Goal: Information Seeking & Learning: Learn about a topic

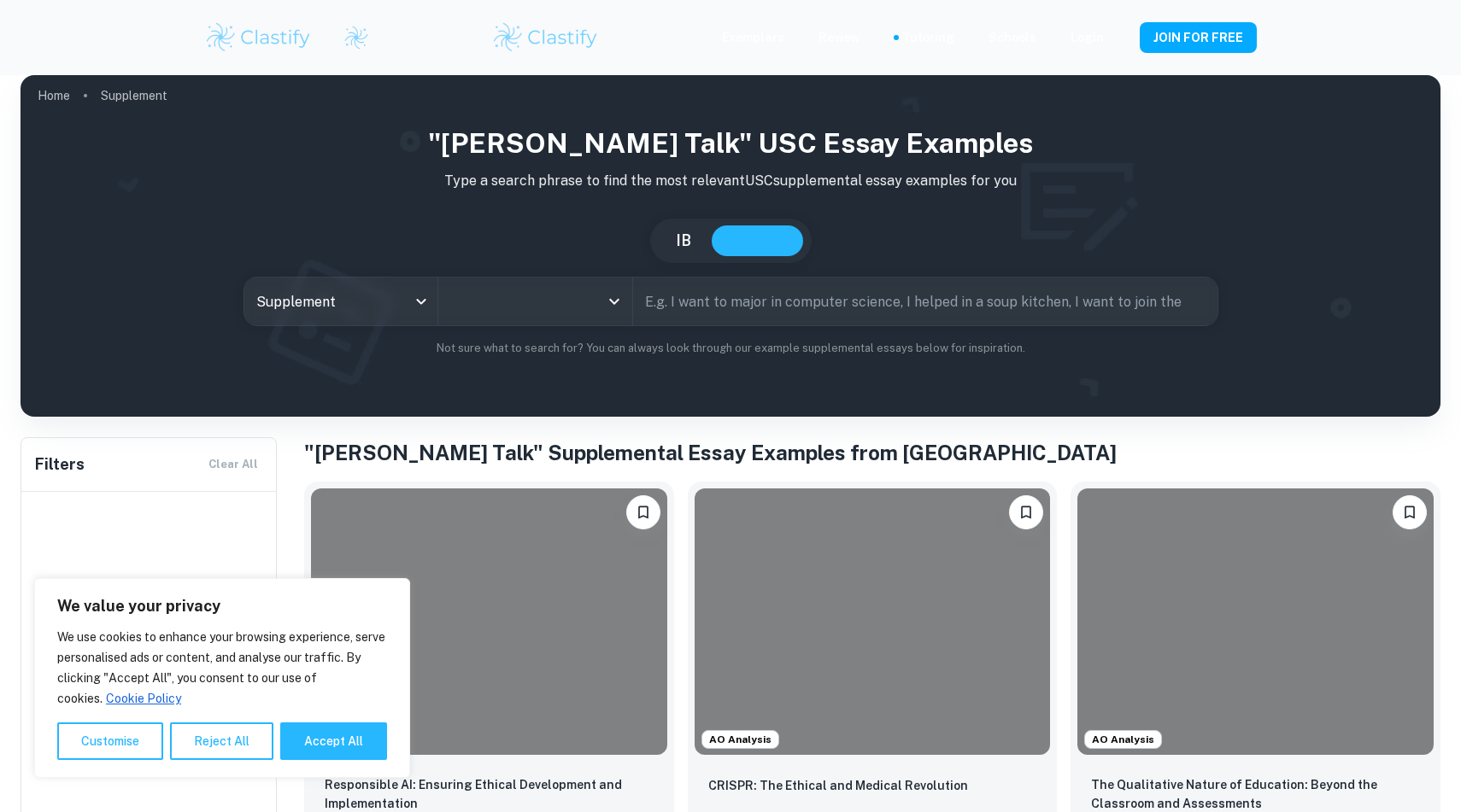
type input "USC"
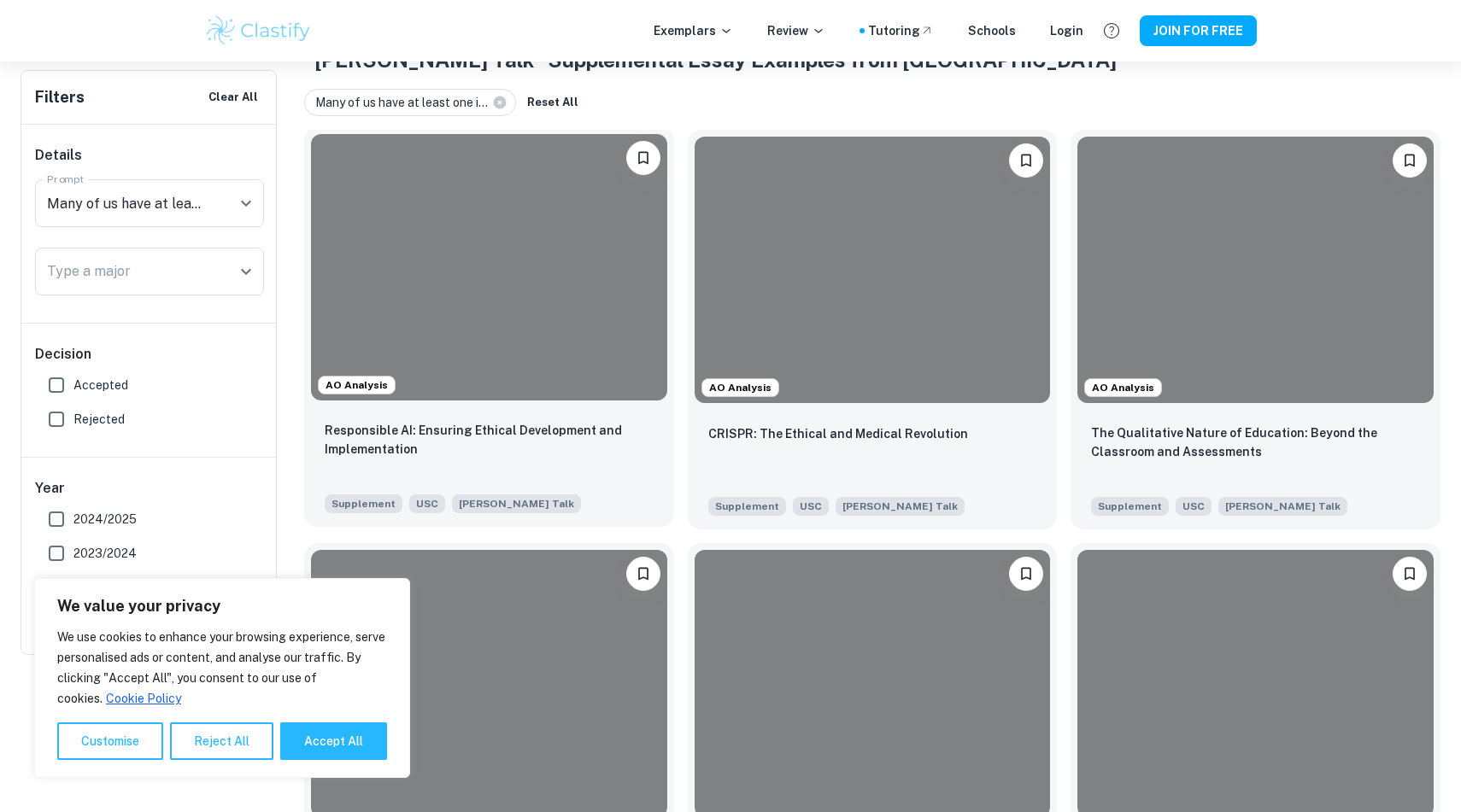
scroll to position [141, 0]
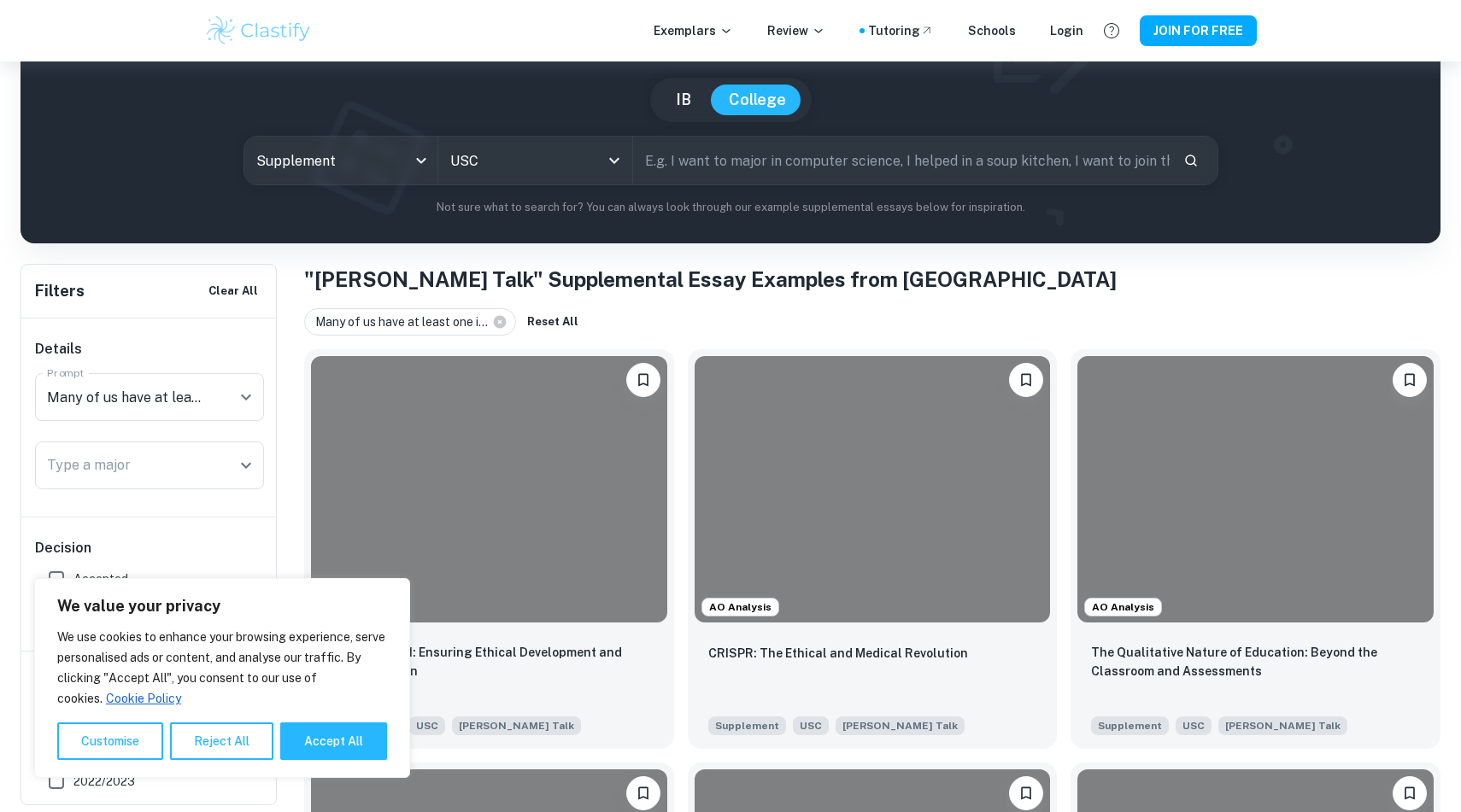
click at [697, 292] on h1 ""[PERSON_NAME] Talk" Supplemental Essay Examples from [GEOGRAPHIC_DATA]" at bounding box center [871, 279] width 1136 height 31
click at [688, 320] on div "Many of us have at least one i... Reset All" at bounding box center [871, 322] width 1136 height 28
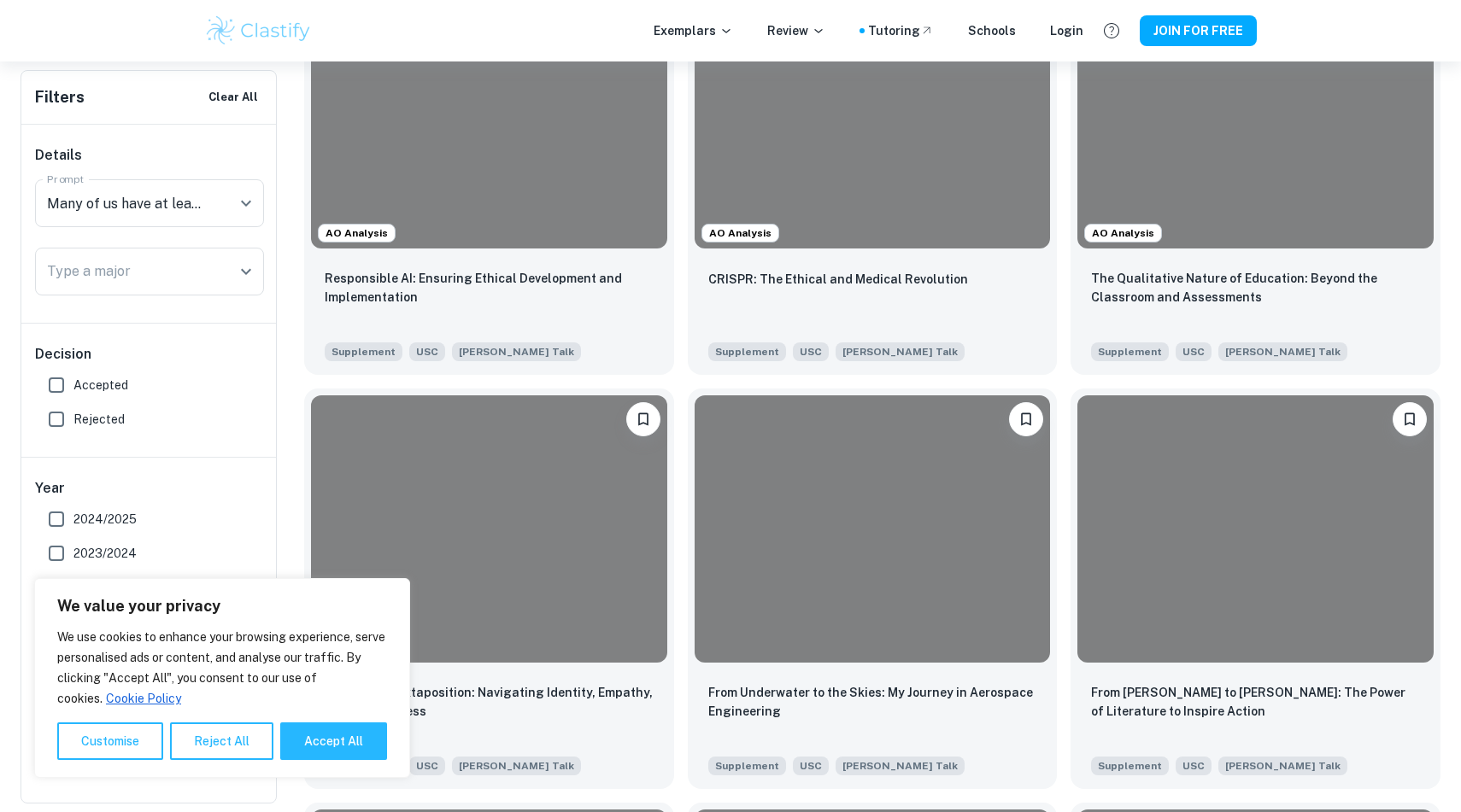
scroll to position [562, 0]
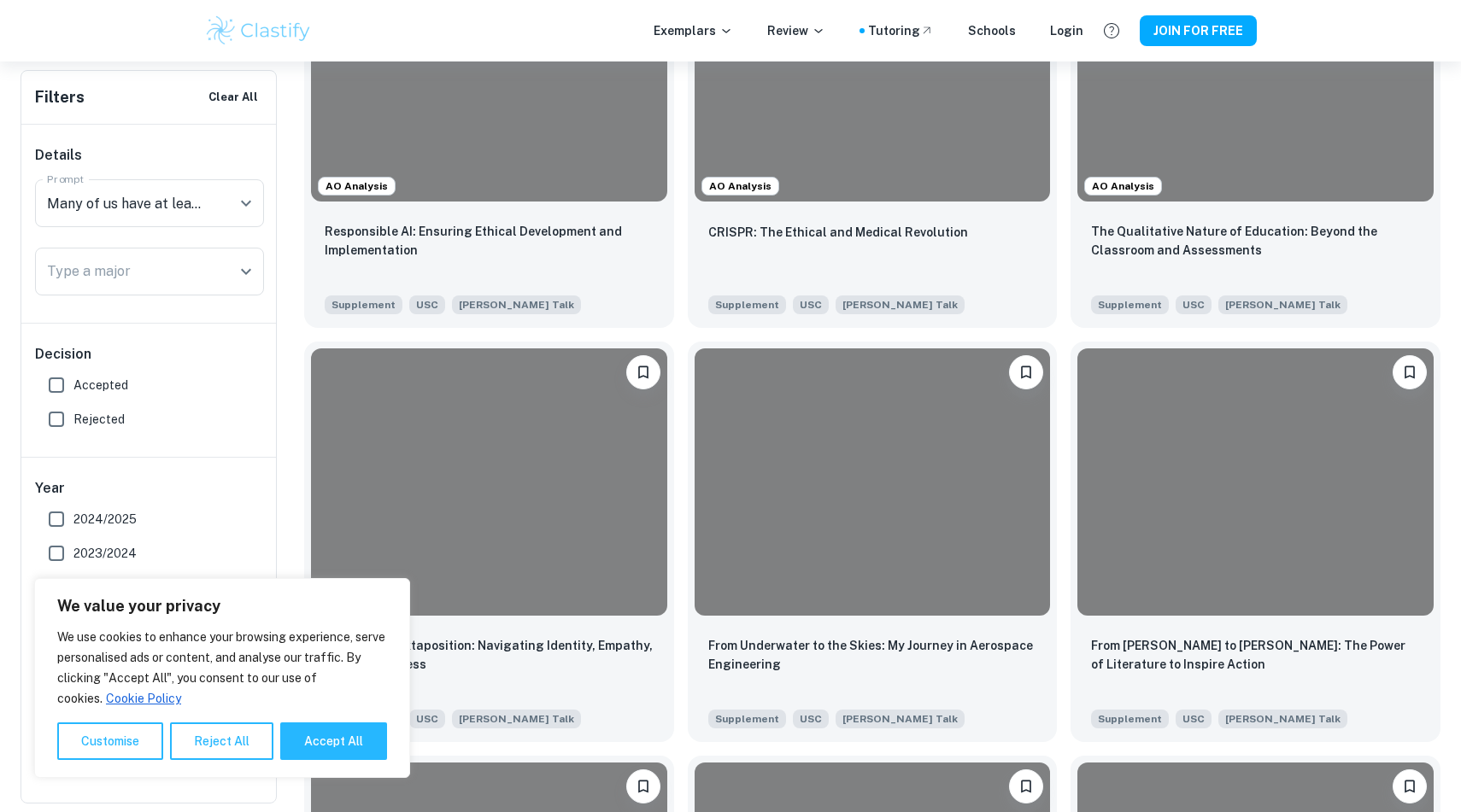
click at [683, 361] on div "From Underwater to the Skies: My Journey in Aerospace Engineering Supplement US…" at bounding box center [865, 534] width 383 height 414
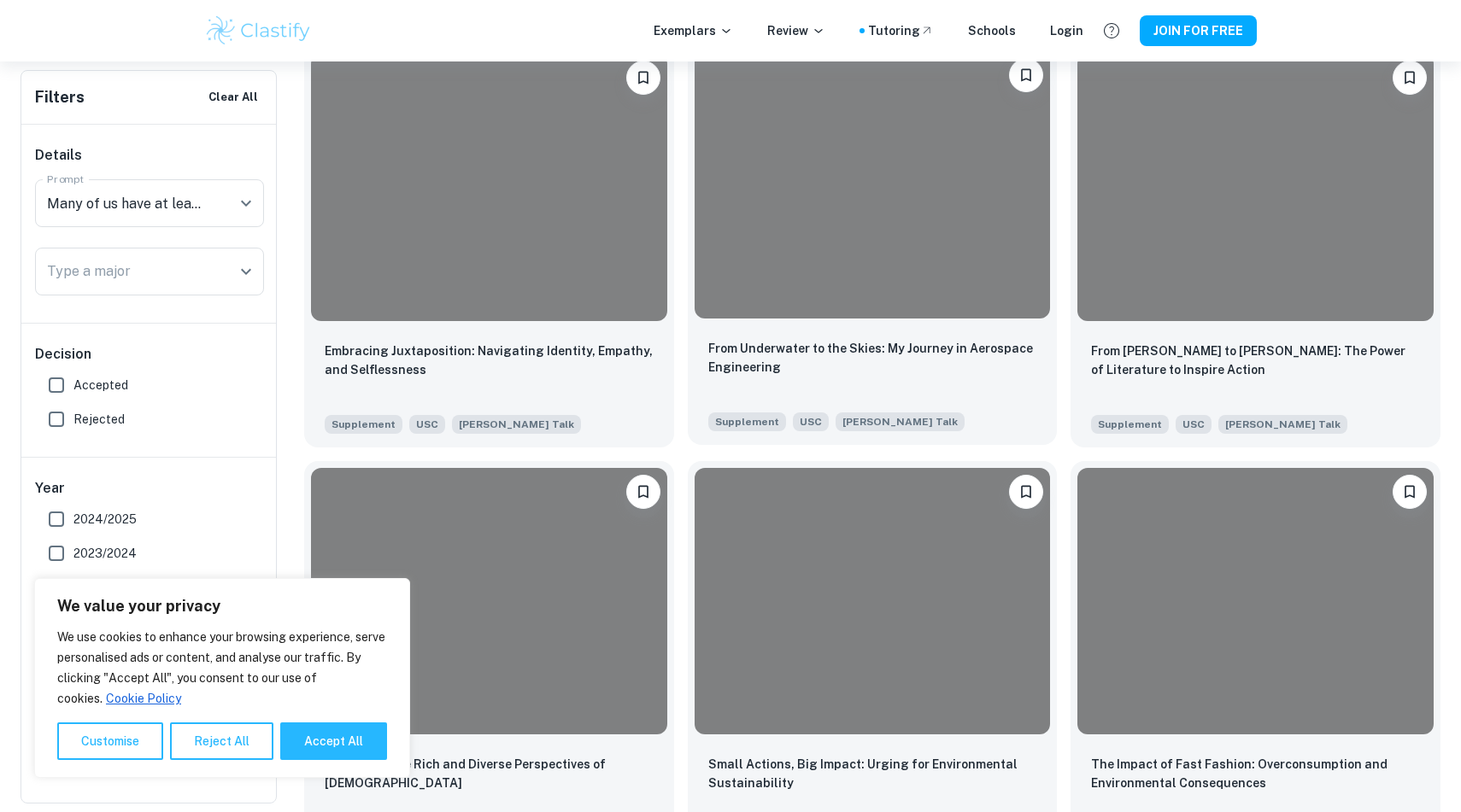
scroll to position [855, 0]
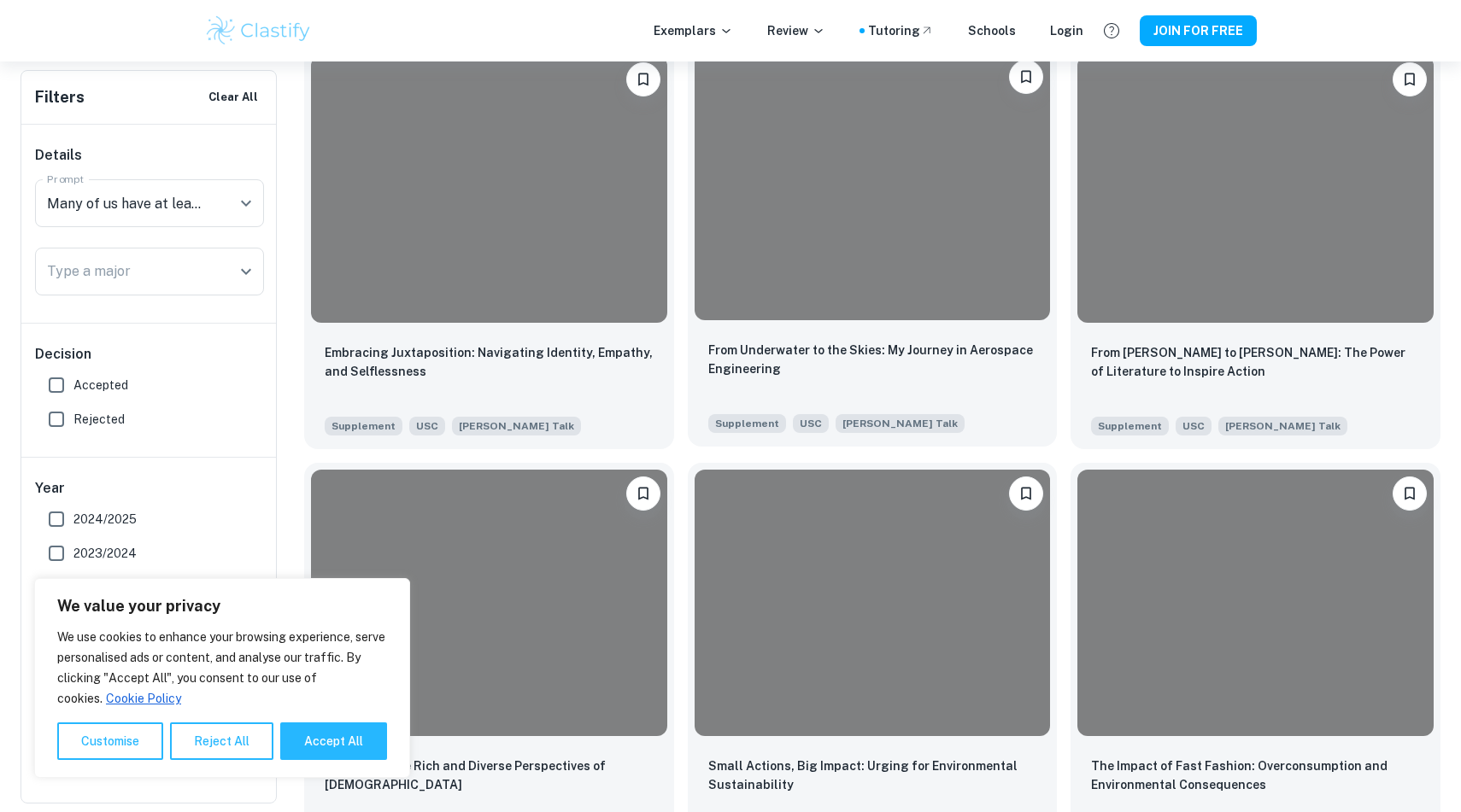
click at [757, 286] on div at bounding box center [872, 185] width 356 height 267
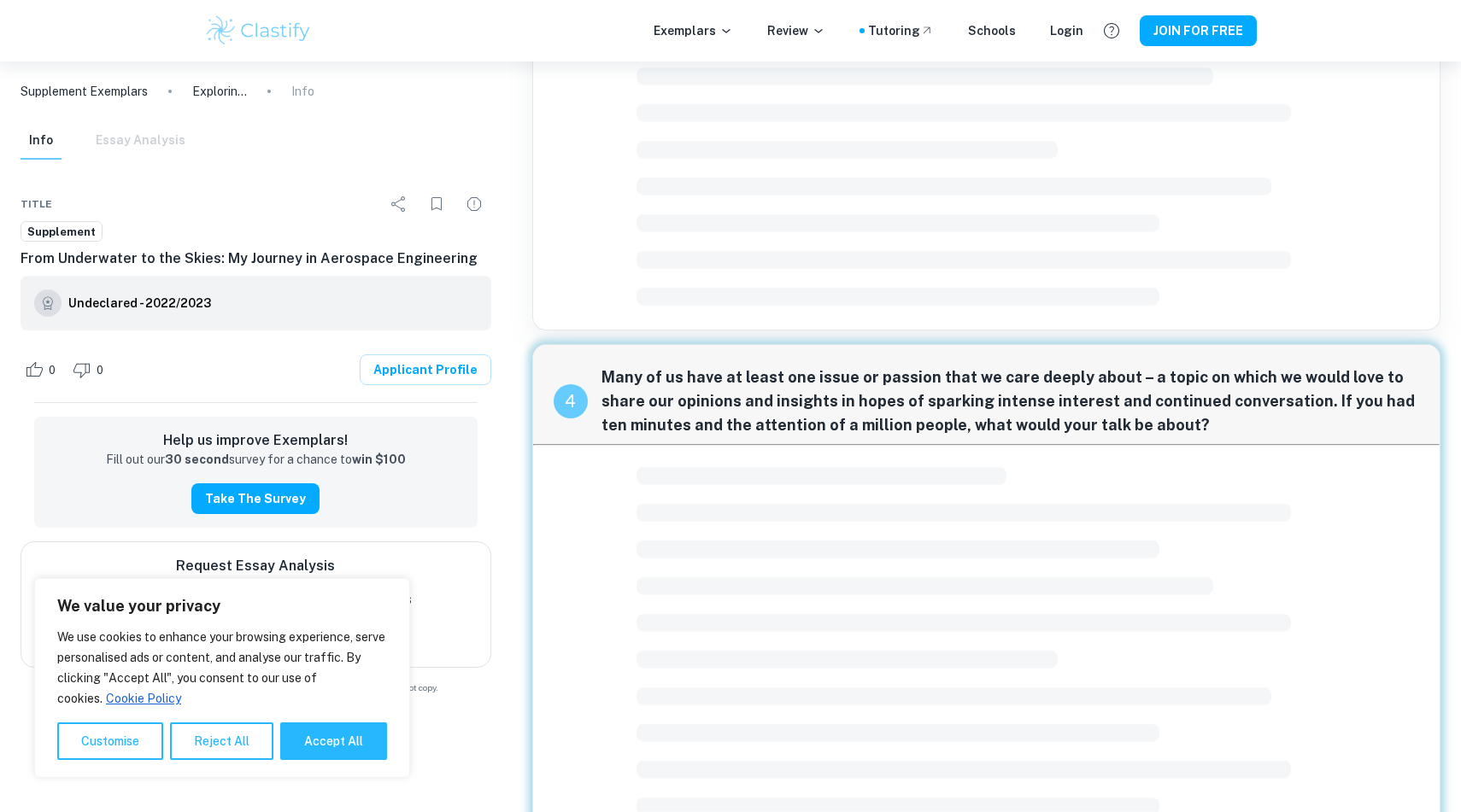
scroll to position [1569, 0]
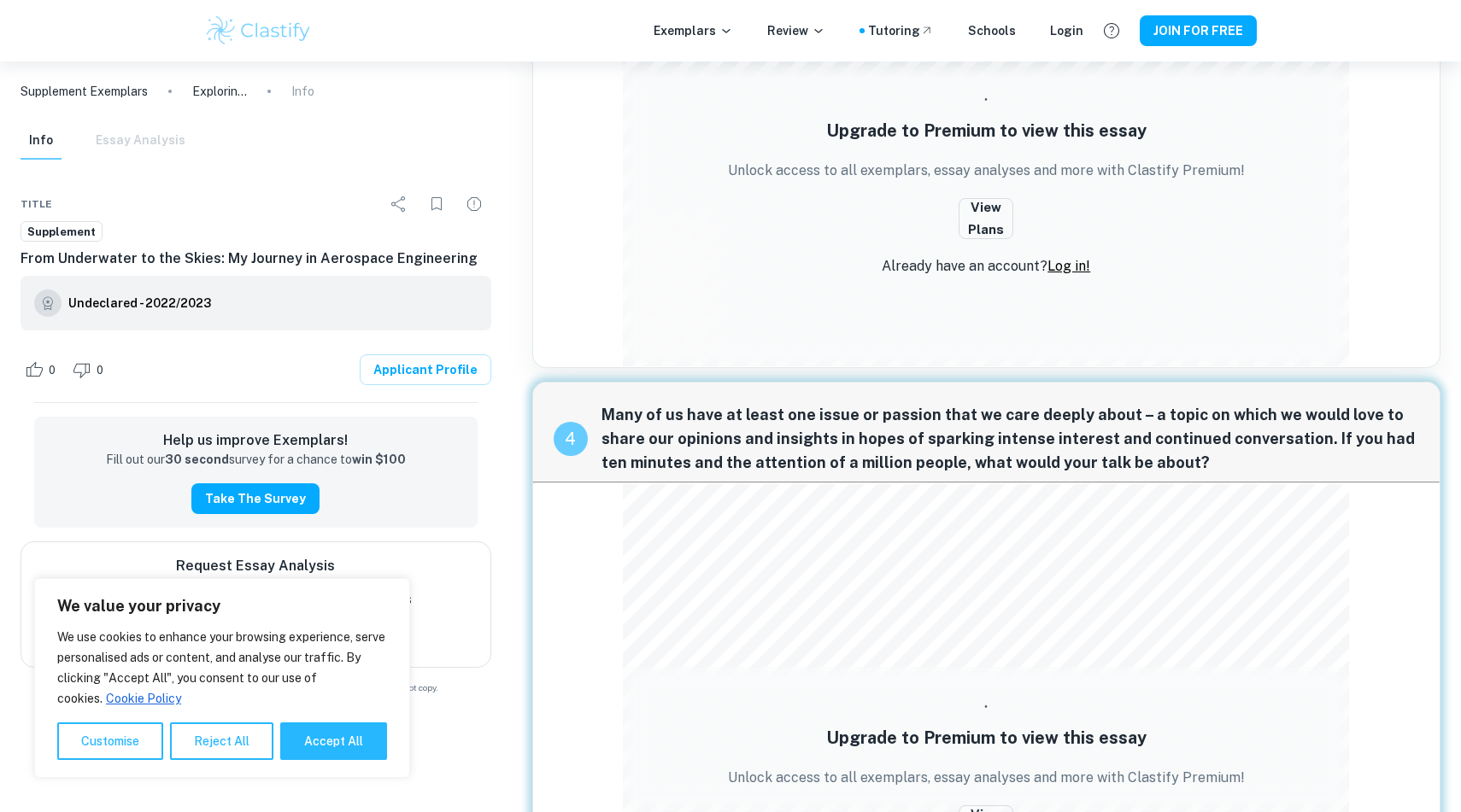
scroll to position [855, 0]
